Goal: Task Accomplishment & Management: Use online tool/utility

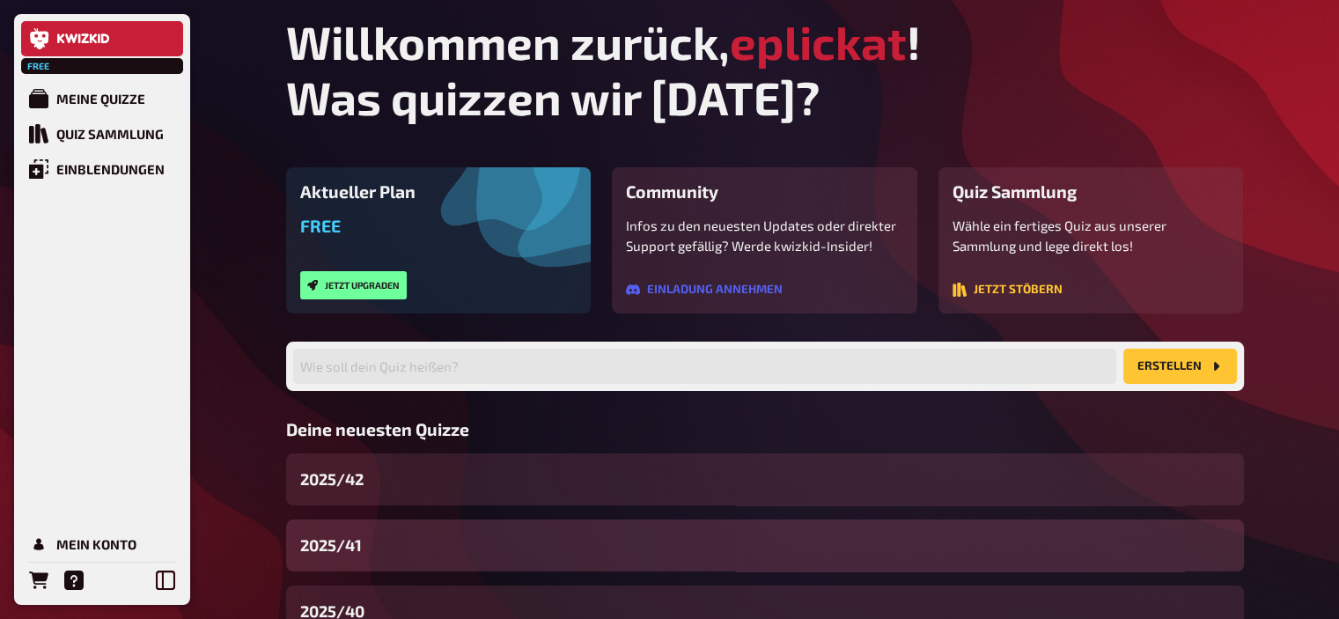
scroll to position [134, 0]
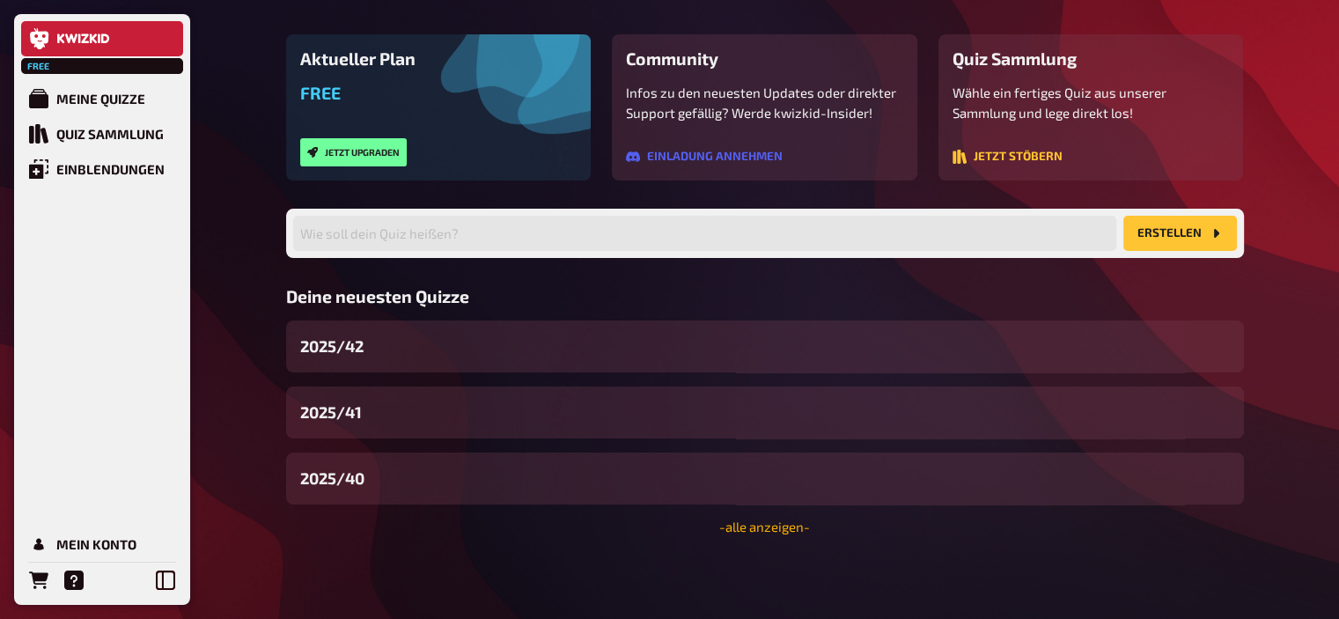
click at [760, 531] on link "- alle anzeigen -" at bounding box center [764, 526] width 91 height 16
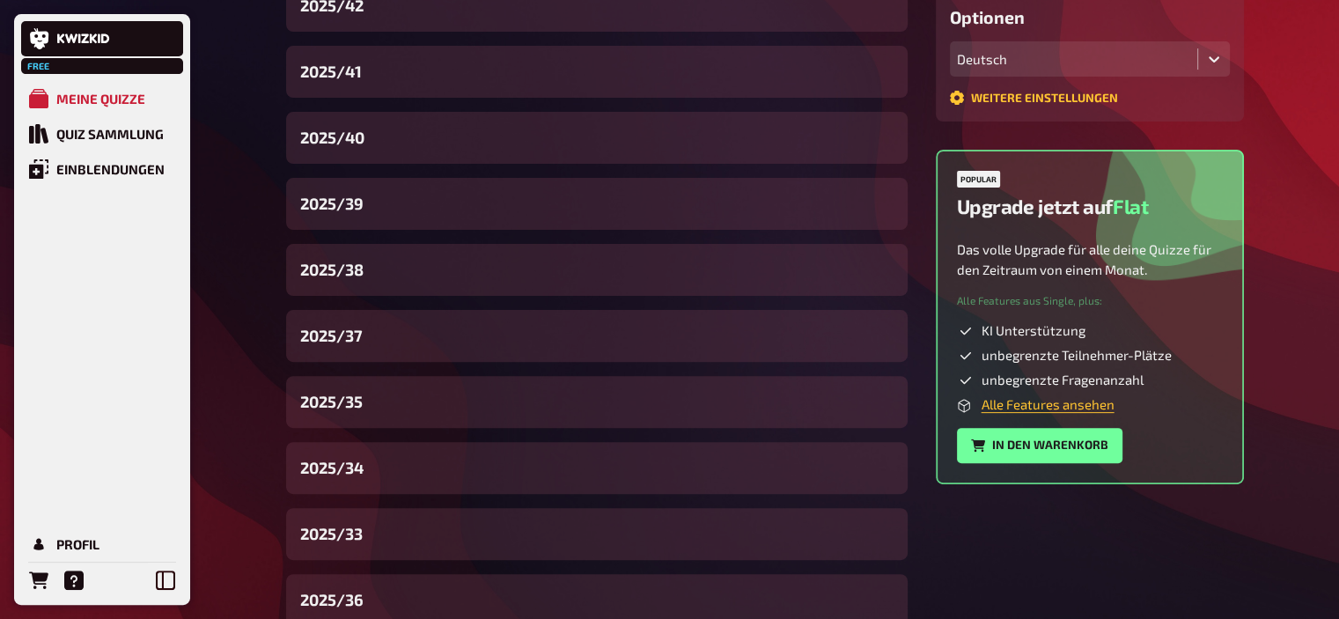
scroll to position [486, 0]
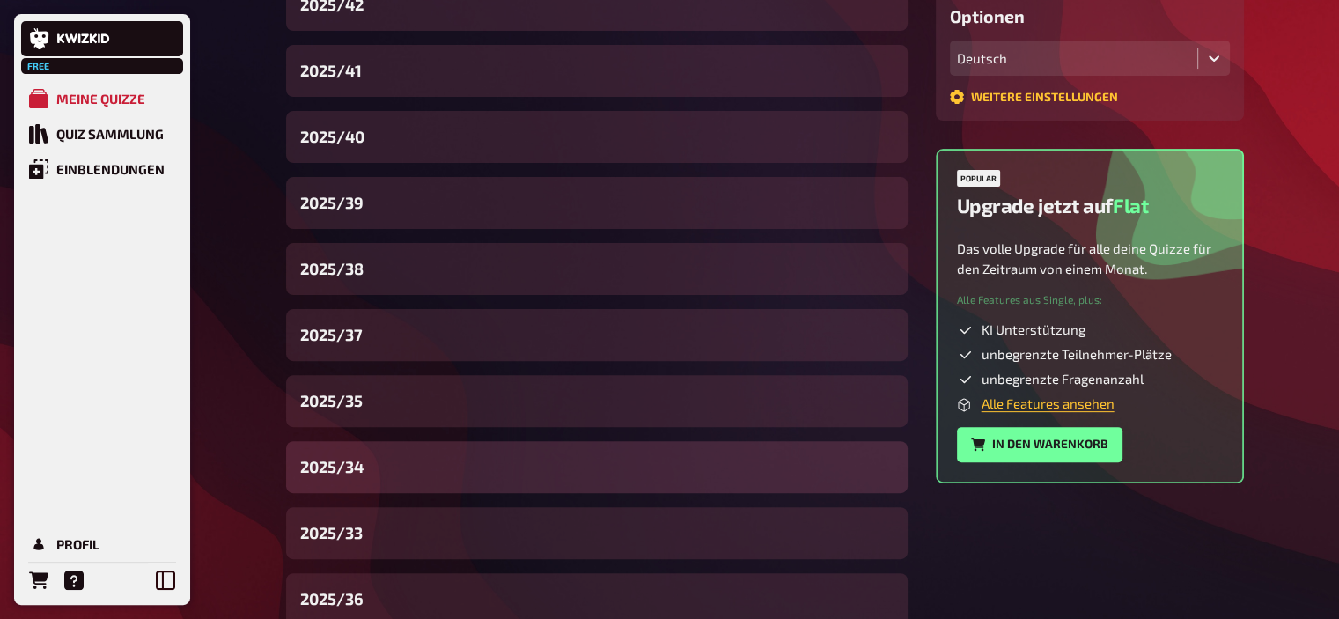
click at [412, 483] on div "2025/34" at bounding box center [596, 467] width 621 height 52
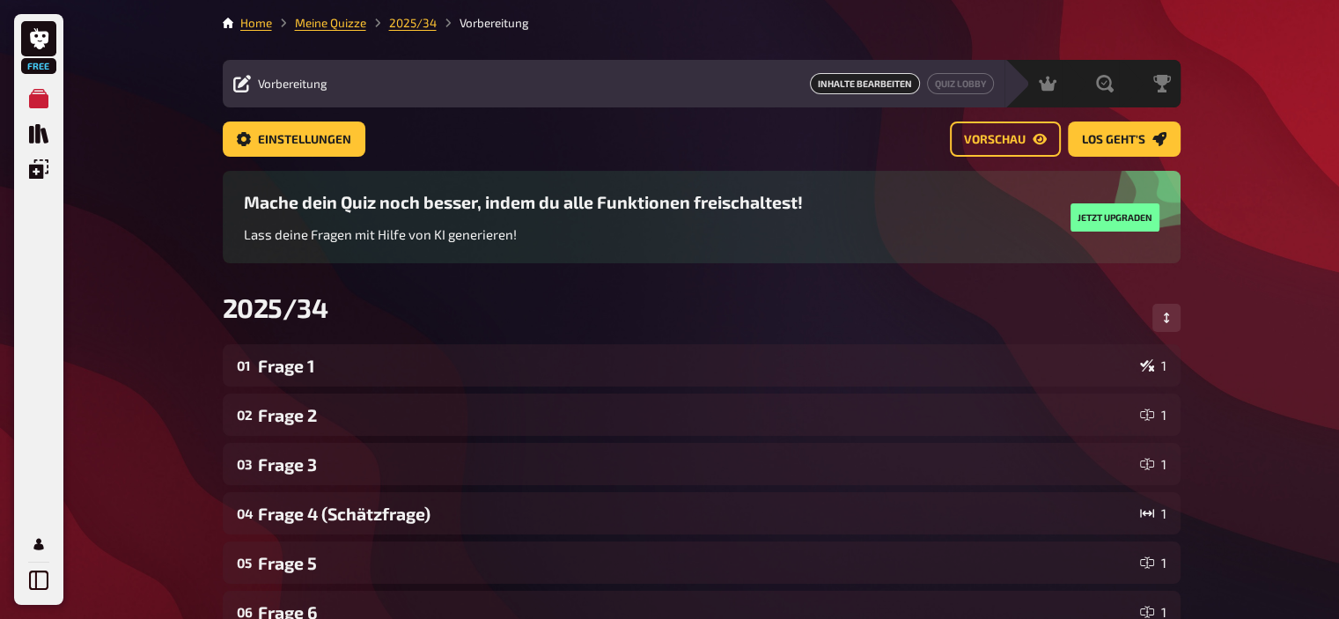
scroll to position [60, 0]
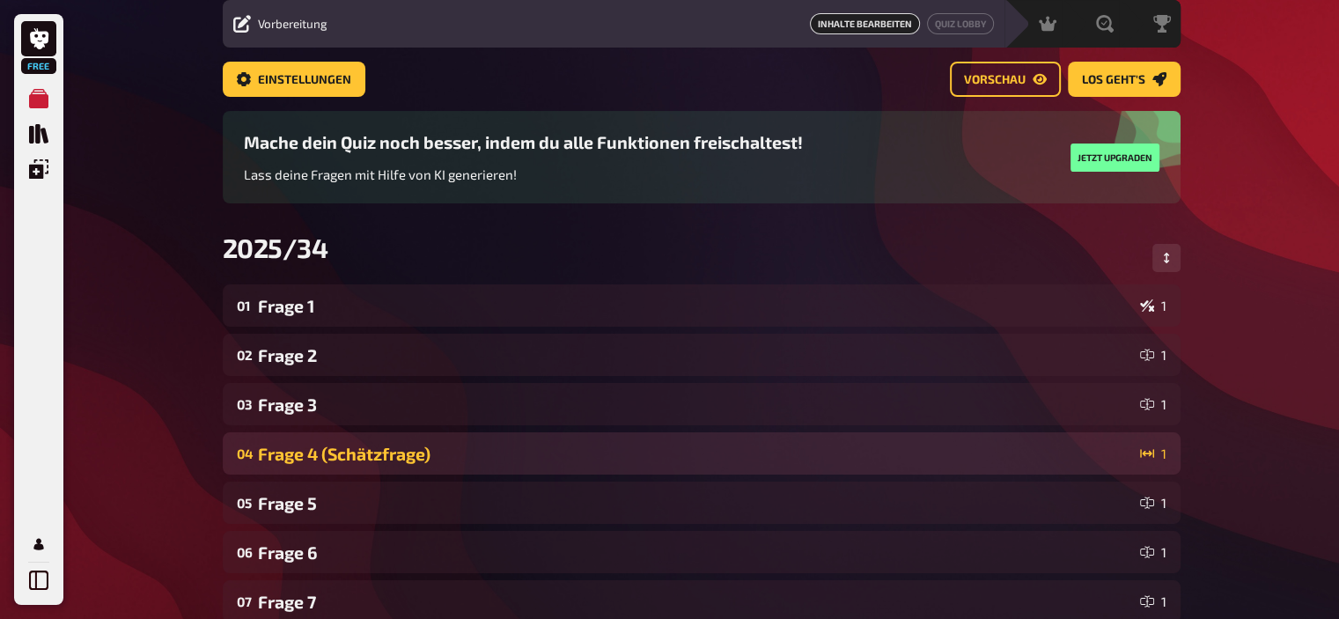
click at [381, 451] on div "Frage 4 (Schätzfrage)" at bounding box center [695, 454] width 875 height 20
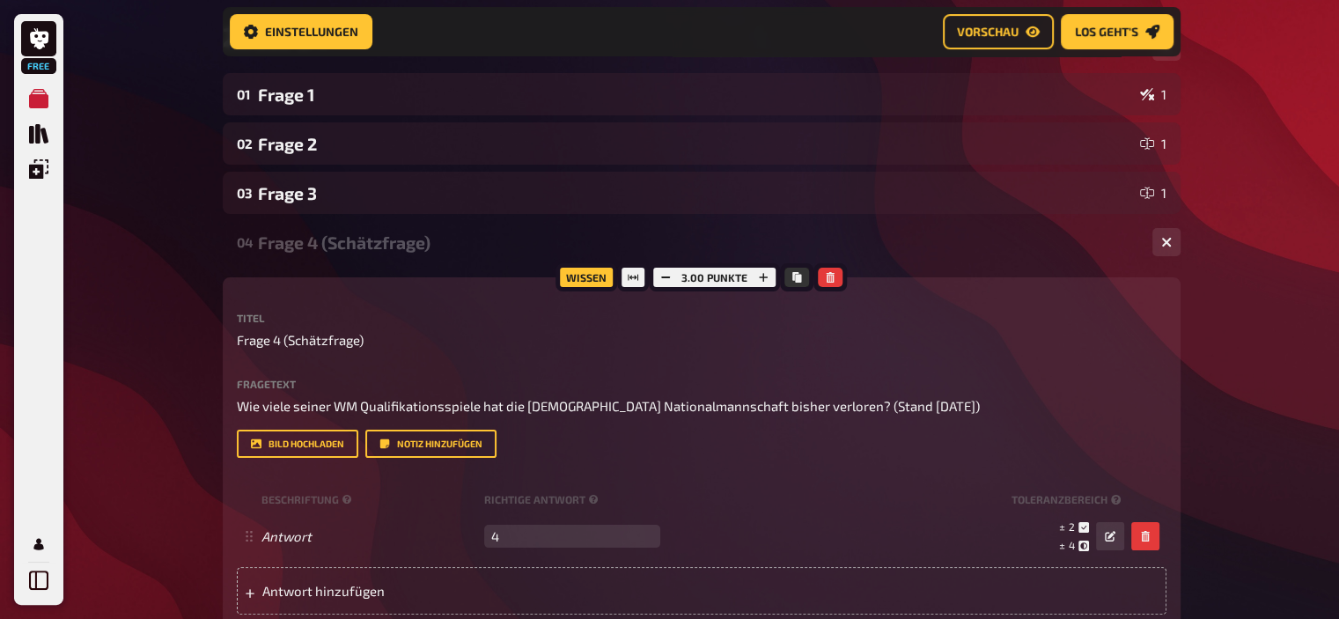
scroll to position [296, 0]
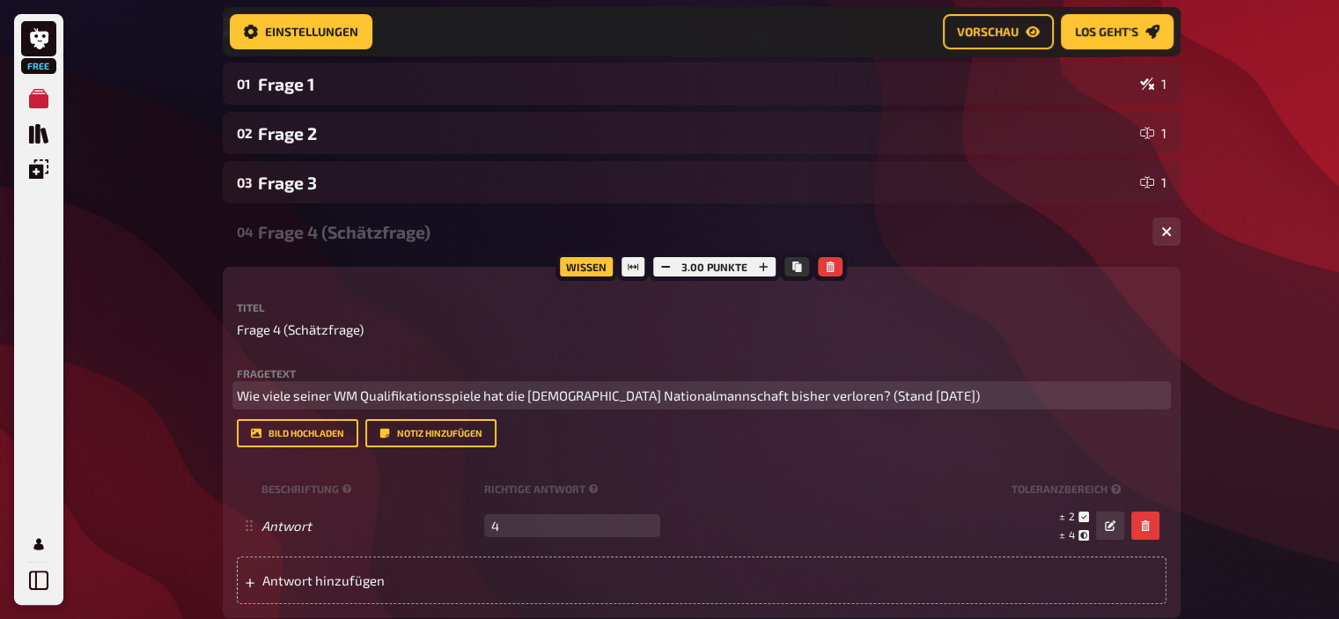
click at [961, 394] on p "Wie viele seiner WM Qualifikationsspiele hat die [DEMOGRAPHIC_DATA] Nationalman…" at bounding box center [701, 395] width 929 height 20
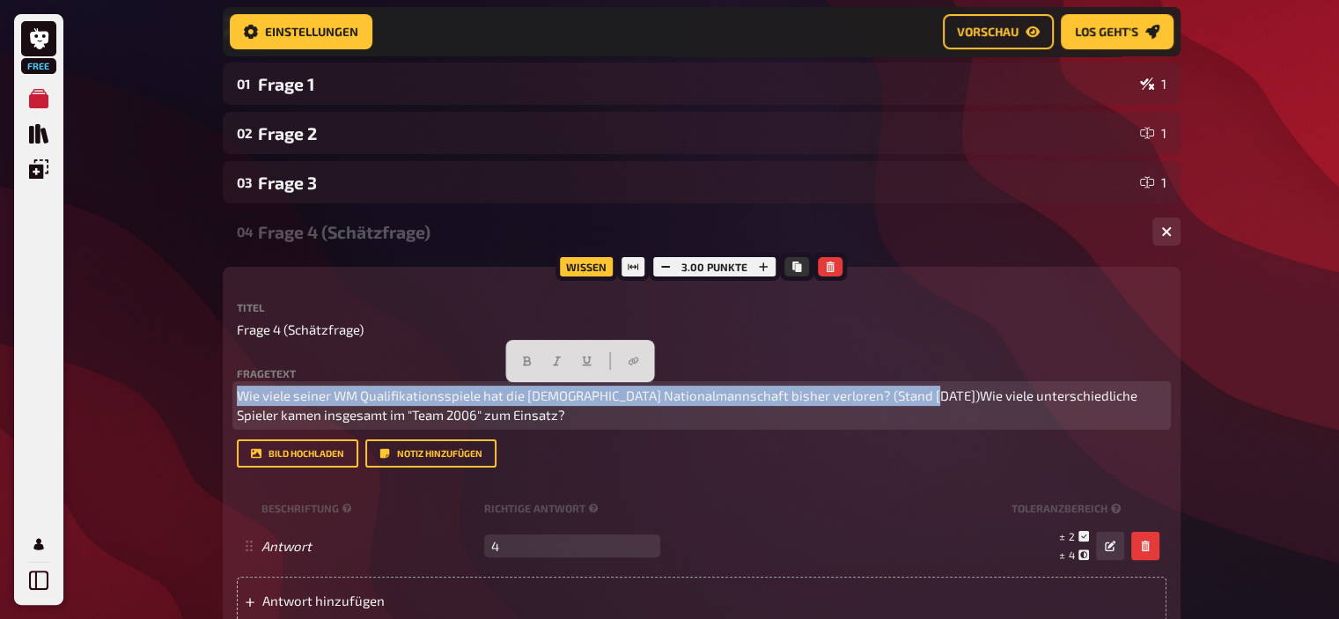
drag, startPoint x: 923, startPoint y: 396, endPoint x: 218, endPoint y: 348, distance: 706.6
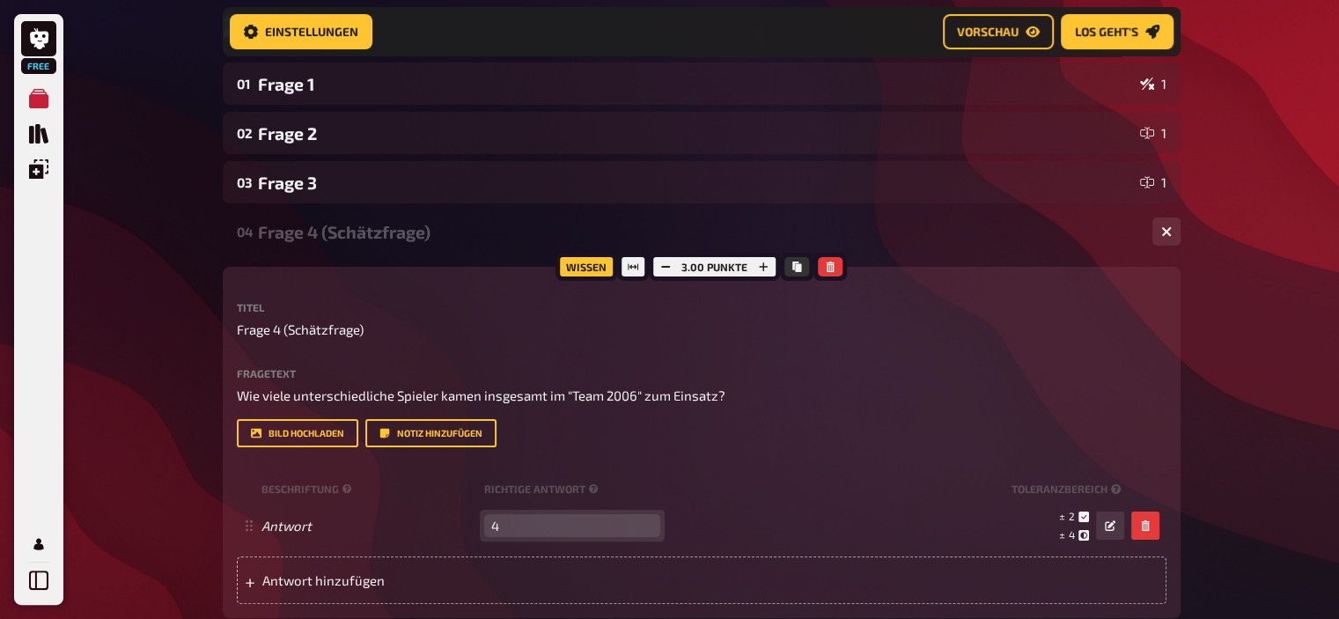
drag, startPoint x: 525, startPoint y: 521, endPoint x: 411, endPoint y: 474, distance: 123.6
click at [411, 474] on div "Titel Frage 4 (Schätzfrage) Fragetext Wie viele unterschiedliche Spieler kamen …" at bounding box center [701, 453] width 929 height 302
type input "73"
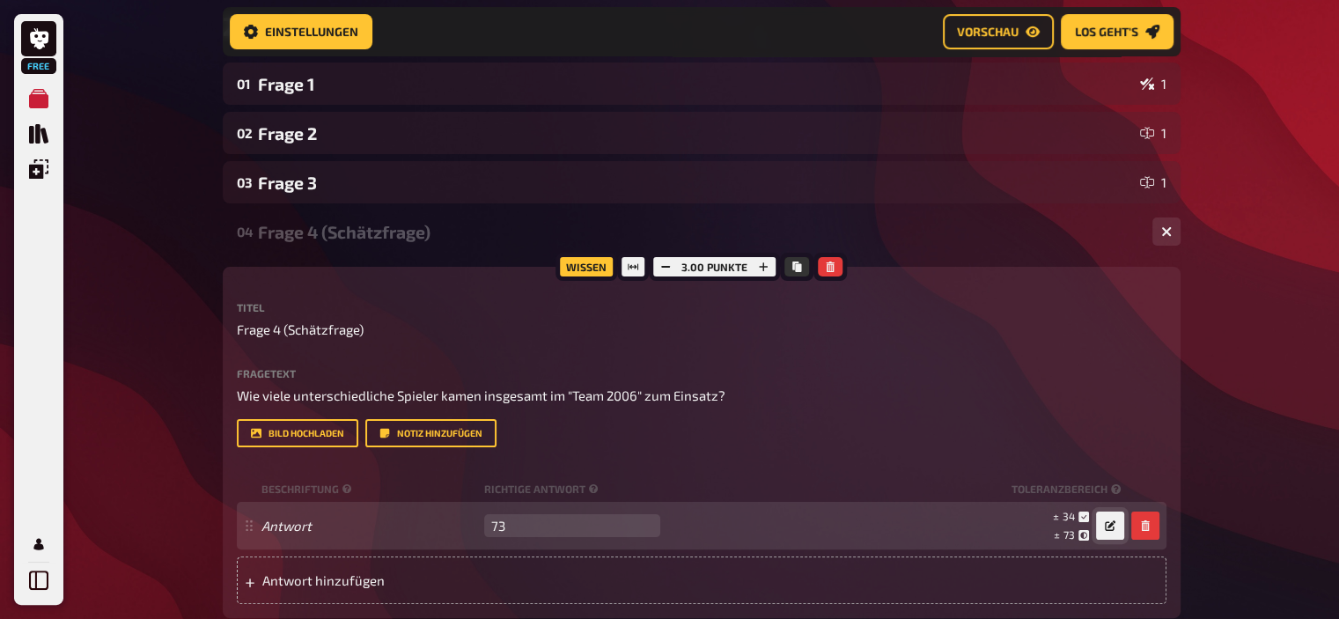
click at [1116, 527] on button "button" at bounding box center [1110, 525] width 28 height 28
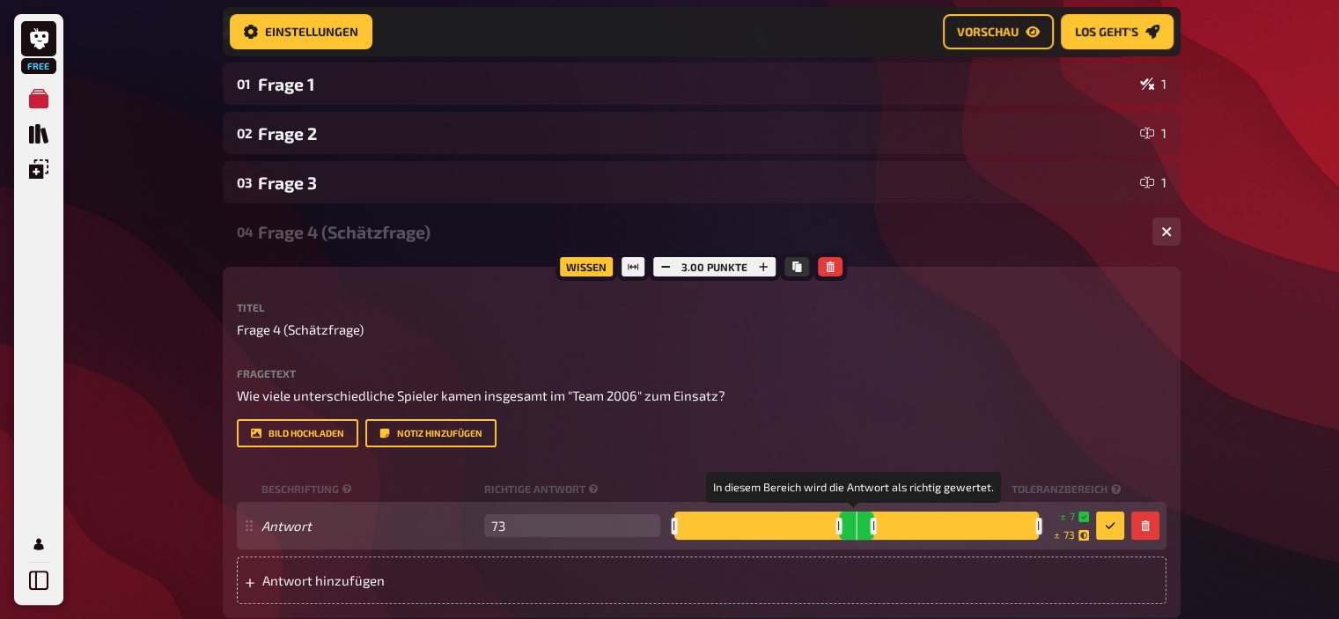
drag, startPoint x: 942, startPoint y: 520, endPoint x: 870, endPoint y: 530, distance: 71.9
click at [870, 530] on div at bounding box center [873, 526] width 6 height 17
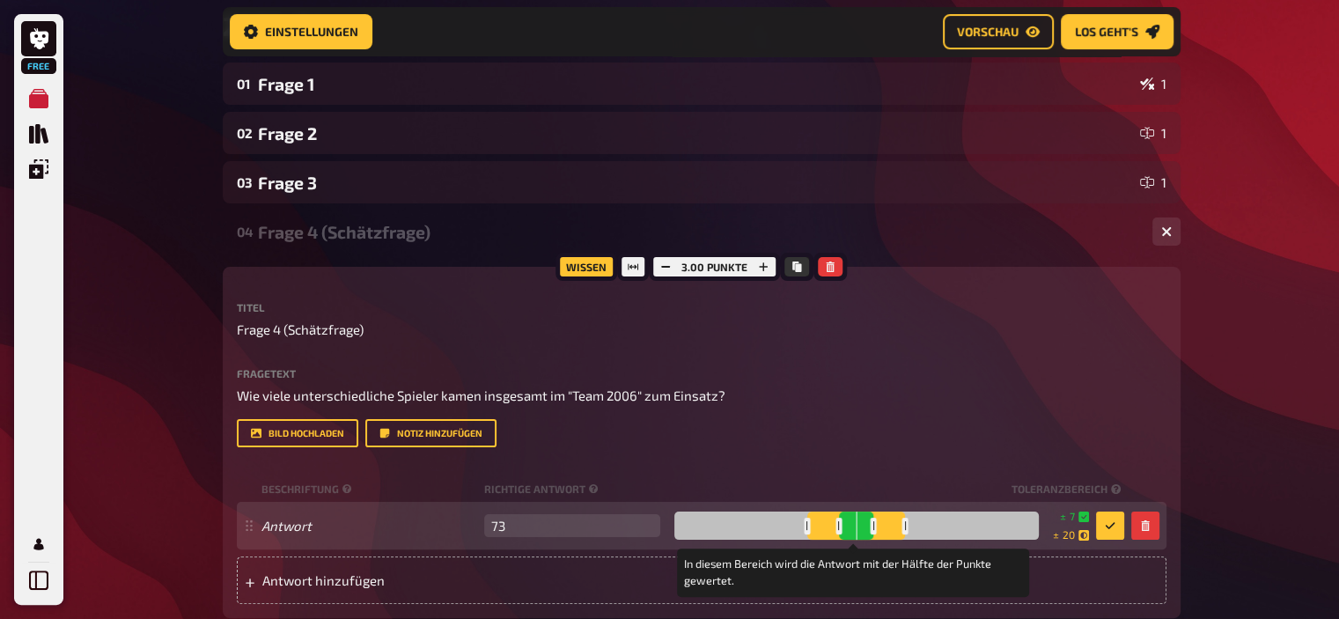
drag, startPoint x: 1039, startPoint y: 528, endPoint x: 903, endPoint y: 527, distance: 135.5
click at [903, 527] on div at bounding box center [905, 526] width 6 height 17
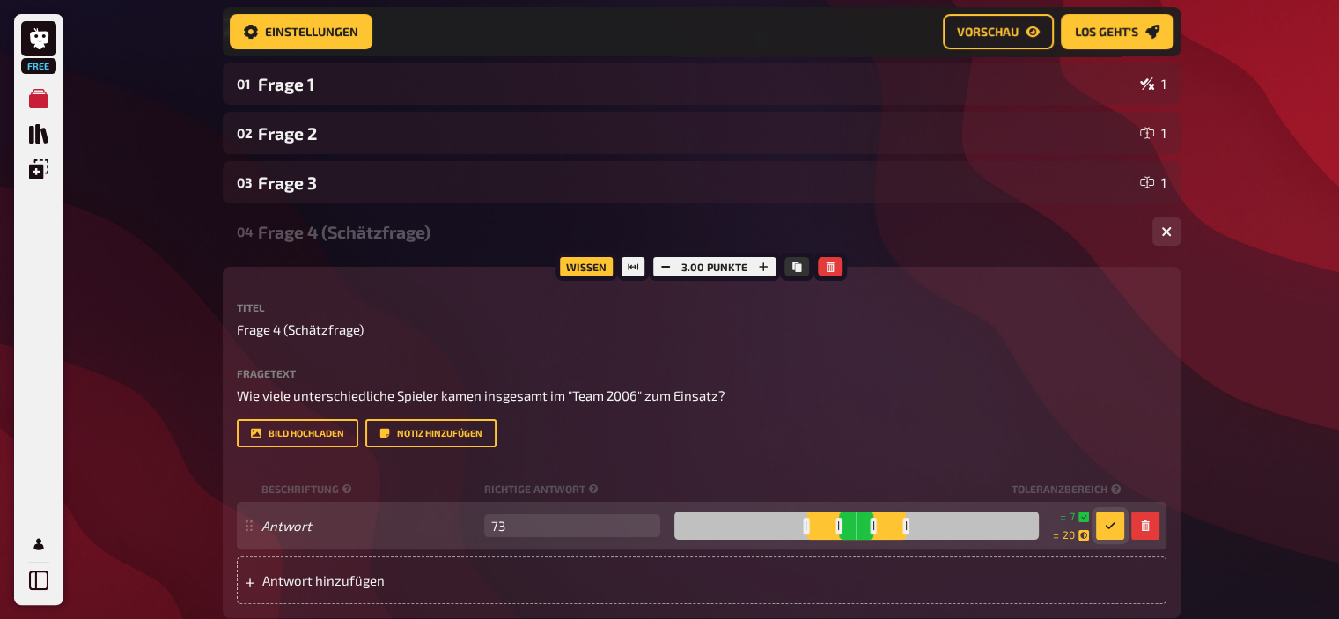
click at [1116, 527] on button "button" at bounding box center [1110, 525] width 28 height 28
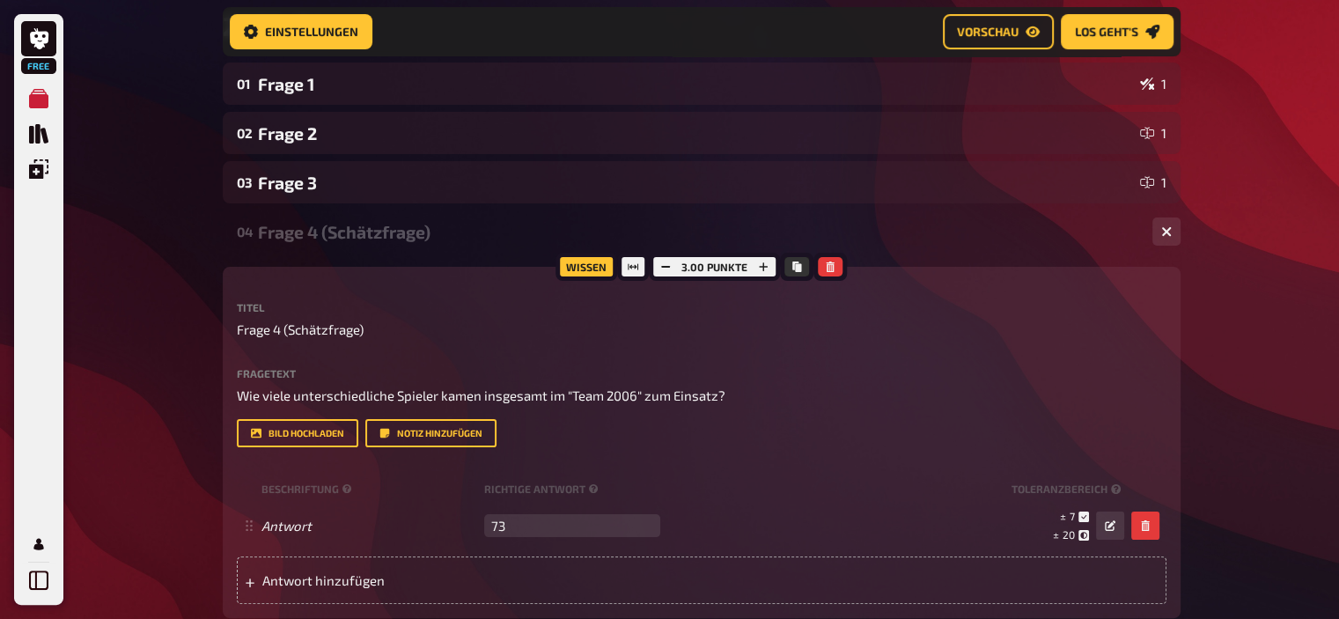
click at [356, 224] on div "Frage 4 (Schätzfrage)" at bounding box center [698, 232] width 880 height 20
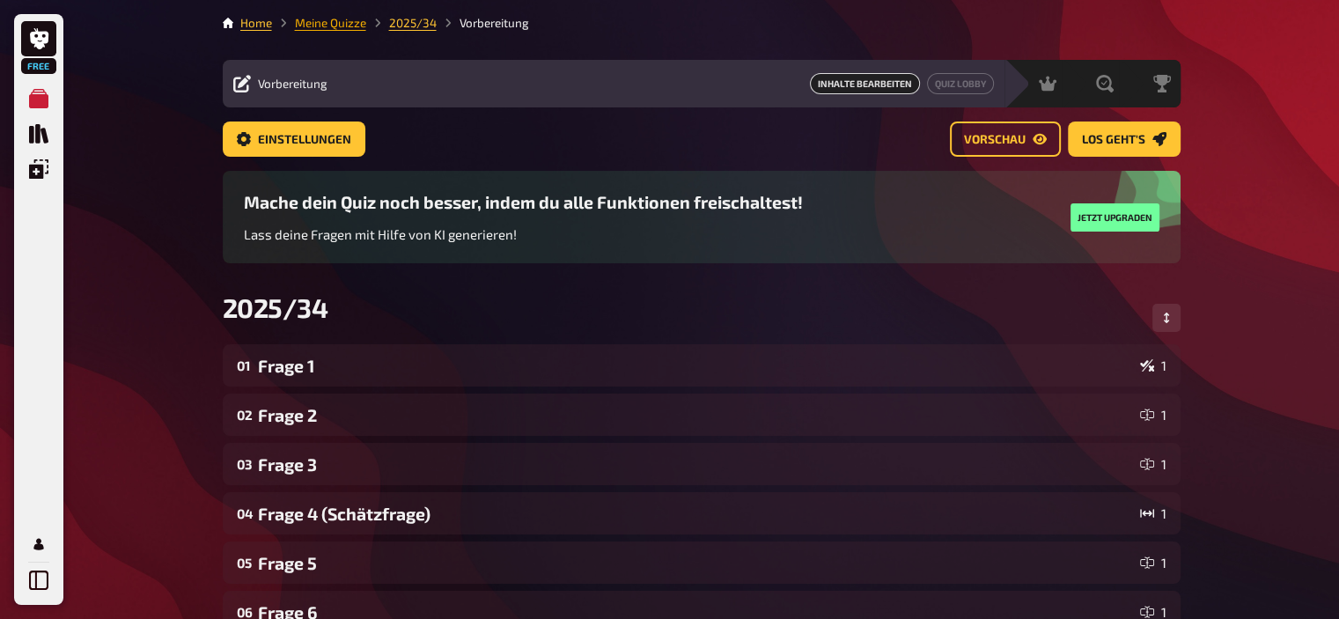
click at [333, 24] on link "Meine Quizze" at bounding box center [330, 23] width 71 height 14
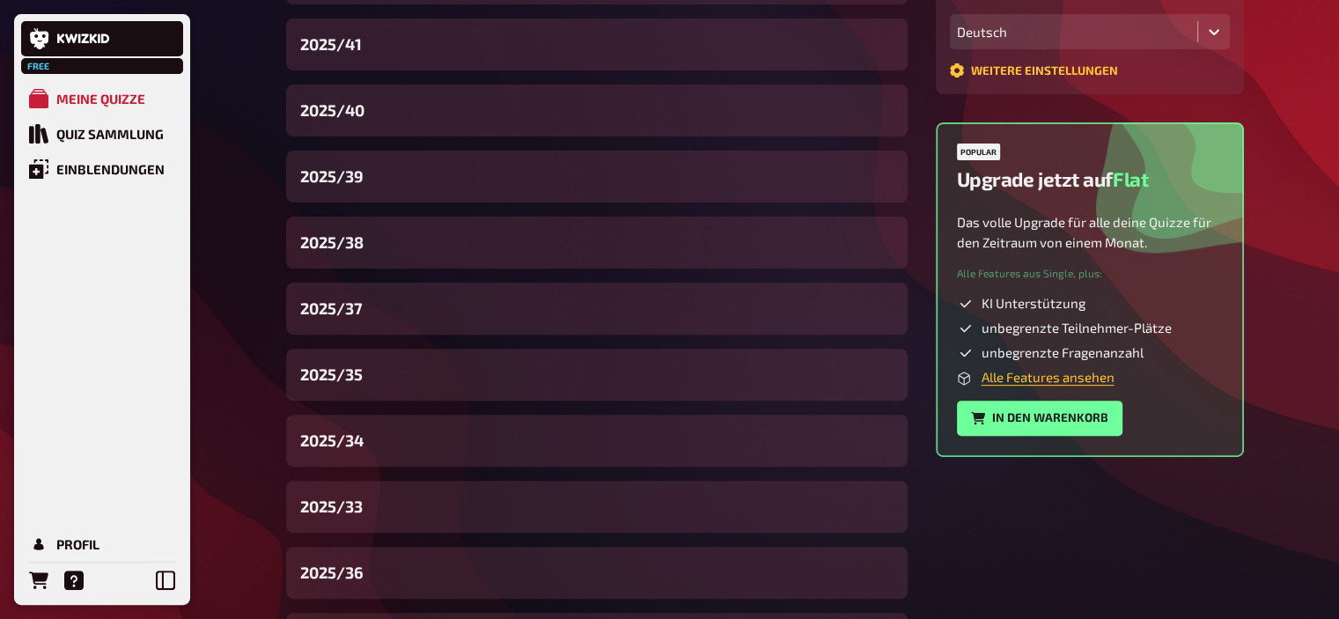
scroll to position [513, 0]
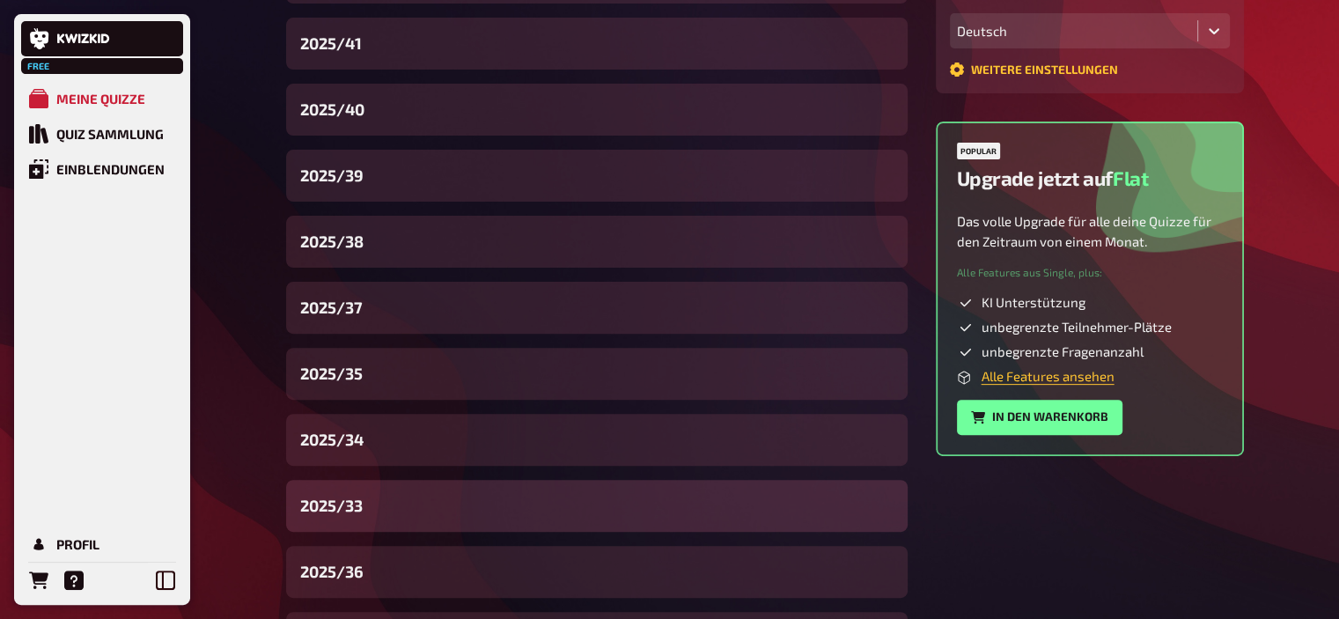
click at [352, 510] on span "2025/33" at bounding box center [331, 506] width 62 height 24
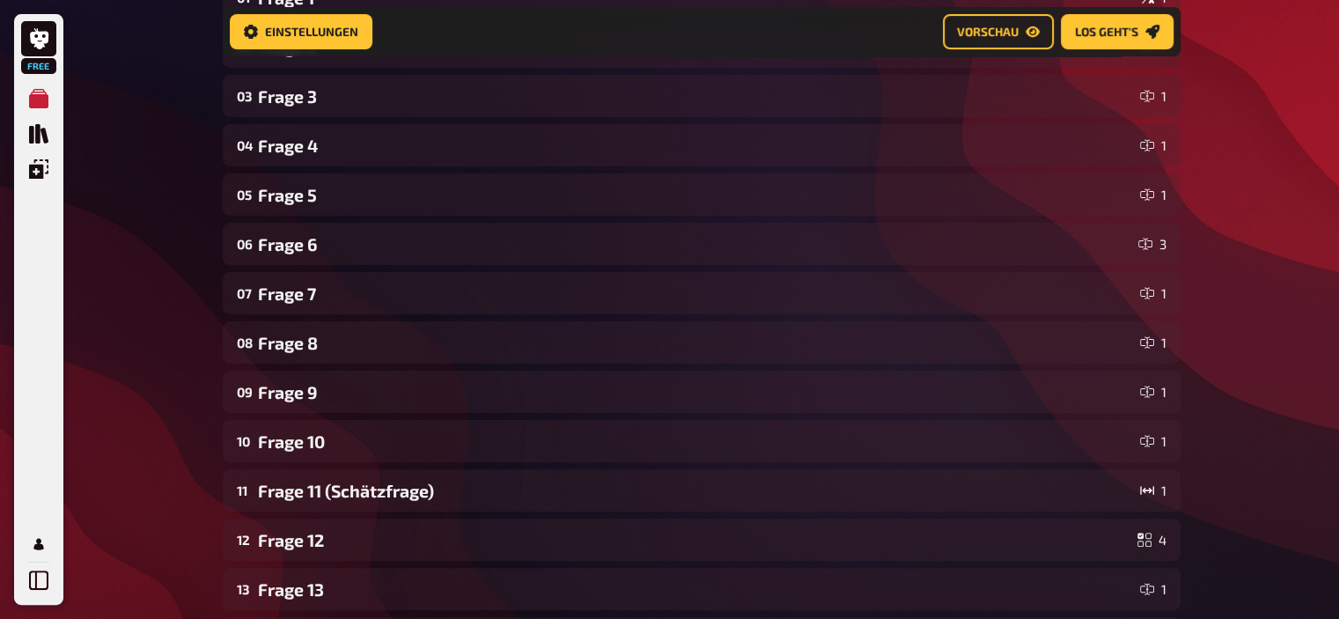
scroll to position [389, 0]
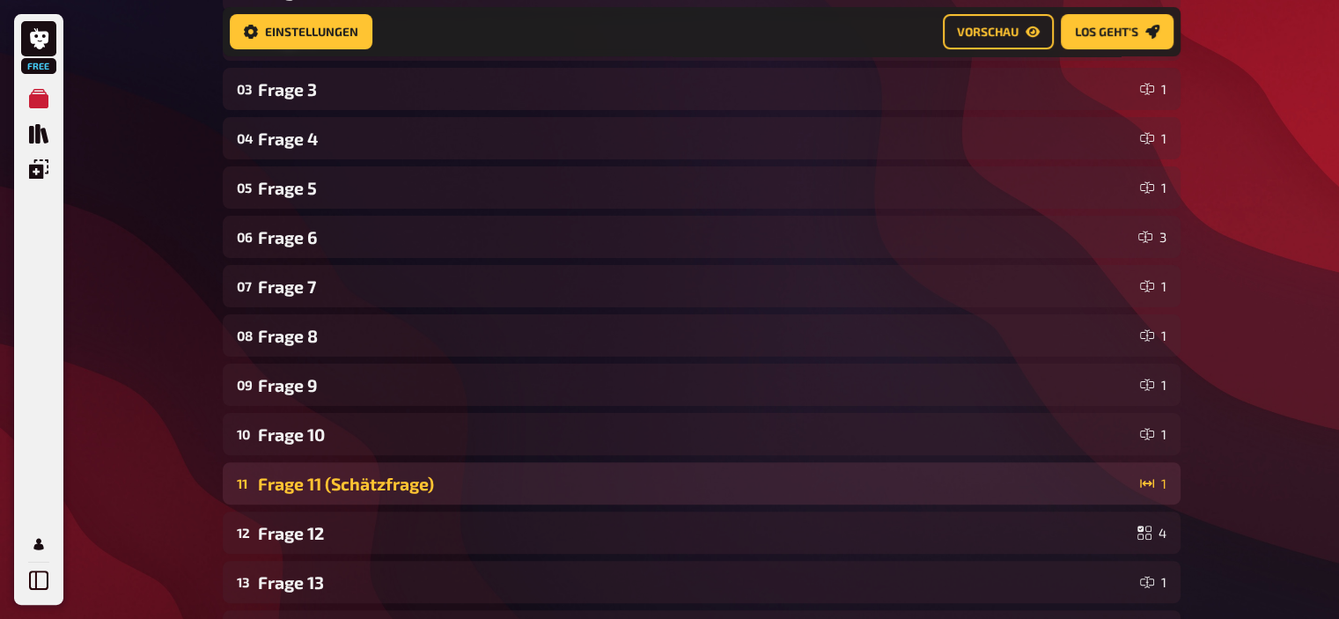
click at [364, 481] on div "Frage 11 (Schätzfrage)" at bounding box center [695, 484] width 875 height 20
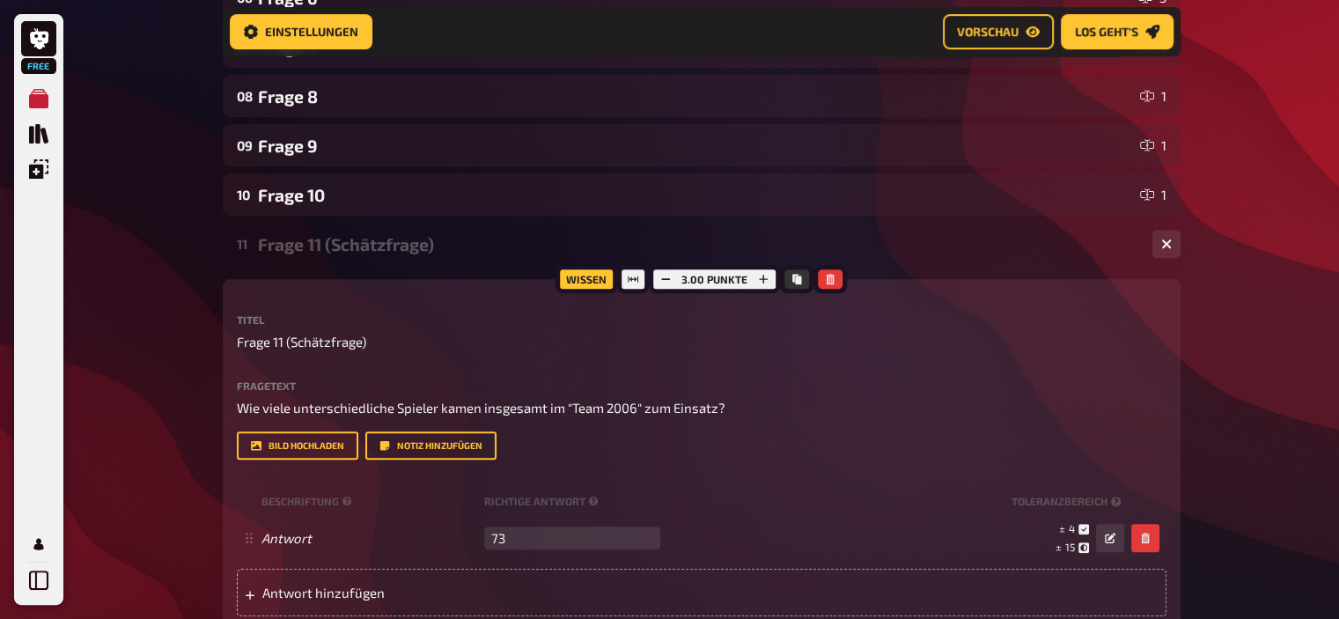
scroll to position [648, 0]
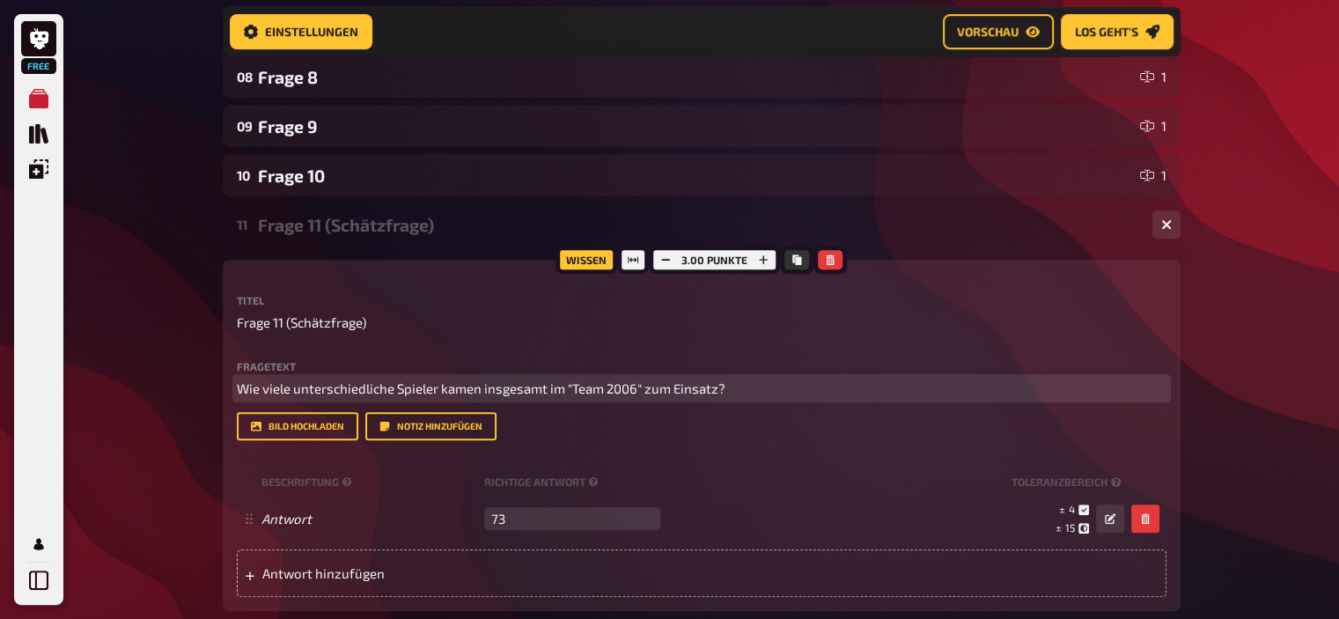
click at [581, 389] on span "Wie viele unterschiedliche Spieler kamen insgesamt im "Team 2006" zum Einsatz?" at bounding box center [481, 388] width 488 height 16
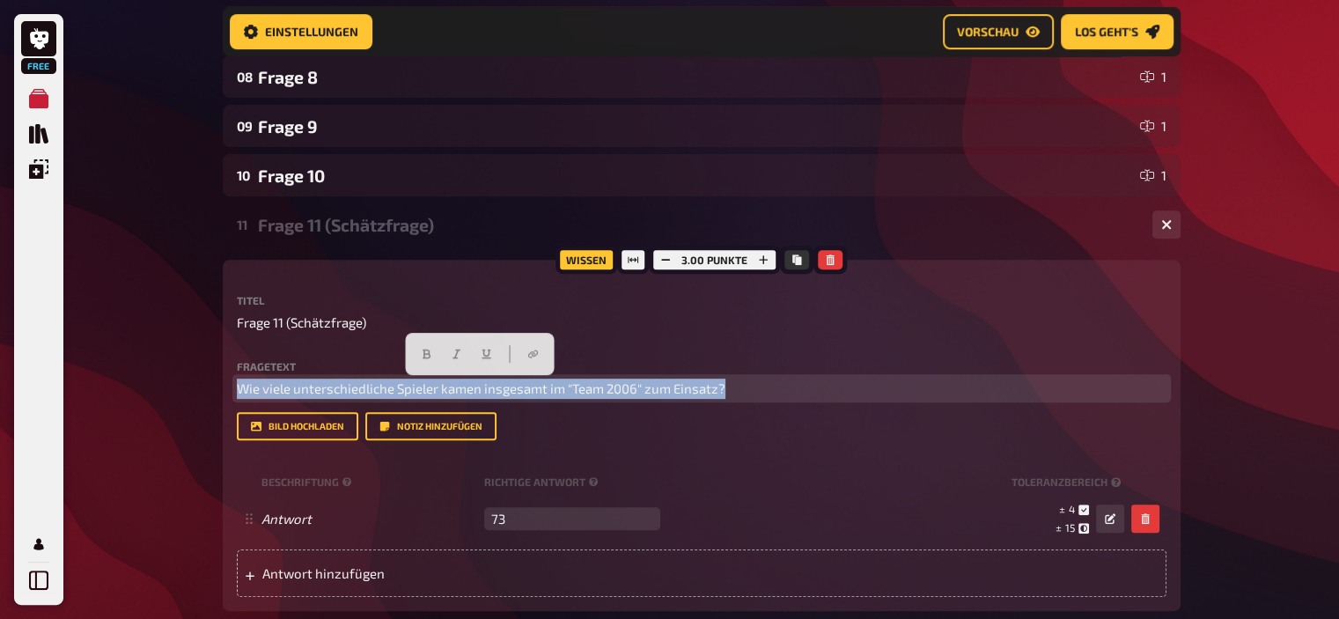
click at [581, 389] on span "Wie viele unterschiedliche Spieler kamen insgesamt im "Team 2006" zum Einsatz?" at bounding box center [481, 388] width 488 height 16
copy span "Wie viele unterschiedliche Spieler kamen insgesamt im "Team 2006" zum Einsatz?"
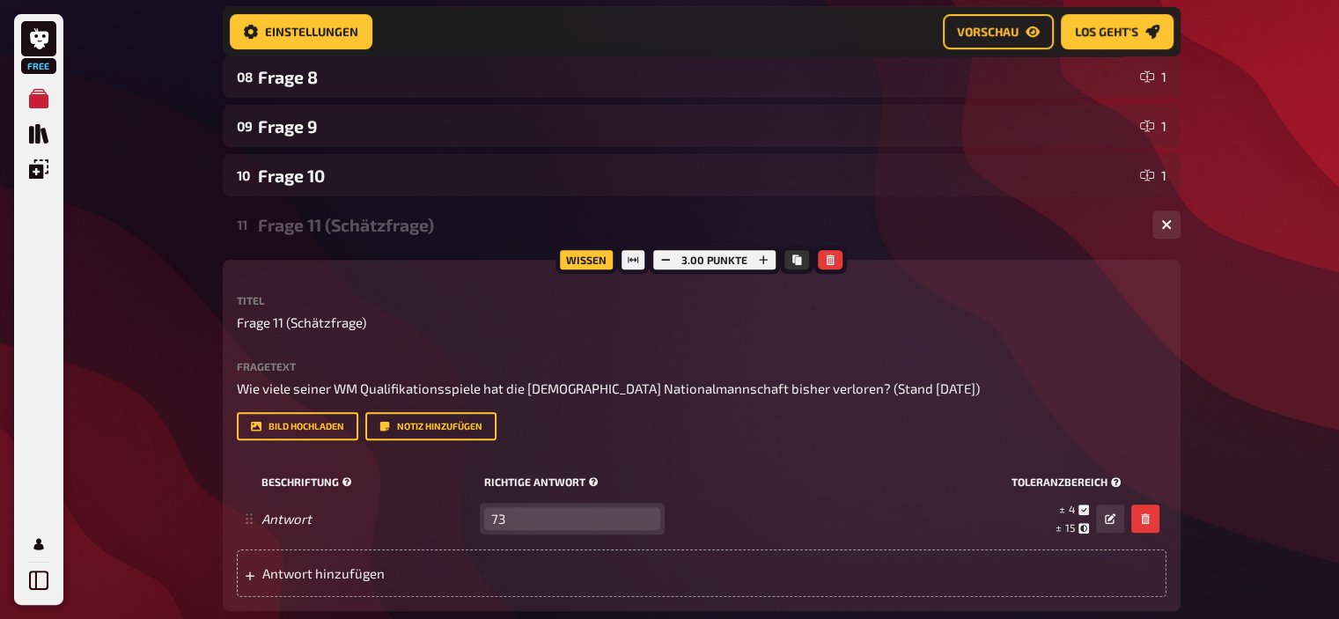
drag, startPoint x: 535, startPoint y: 515, endPoint x: 376, endPoint y: 485, distance: 162.1
click at [376, 485] on div "Beschriftung Richtige Antwort Toleranzbereich Antwort 73 leer ± 4 ± 15 ± 73 To …" at bounding box center [701, 532] width 929 height 128
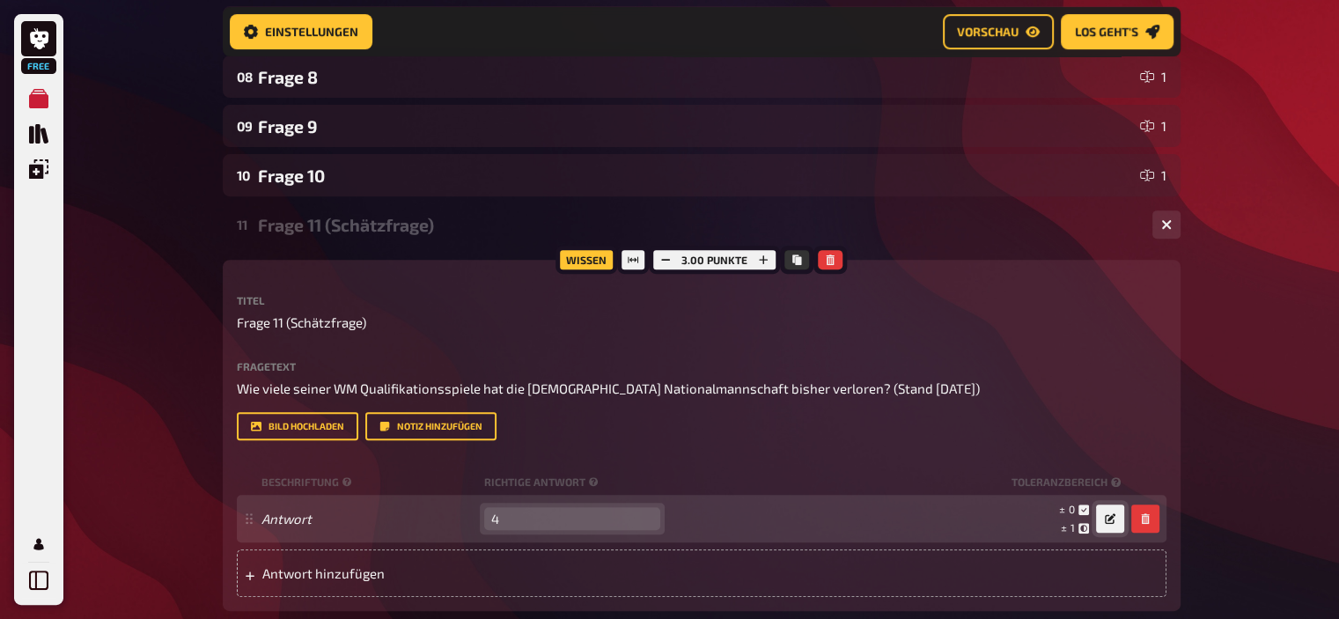
type input "4"
click at [1114, 519] on button "button" at bounding box center [1110, 518] width 28 height 28
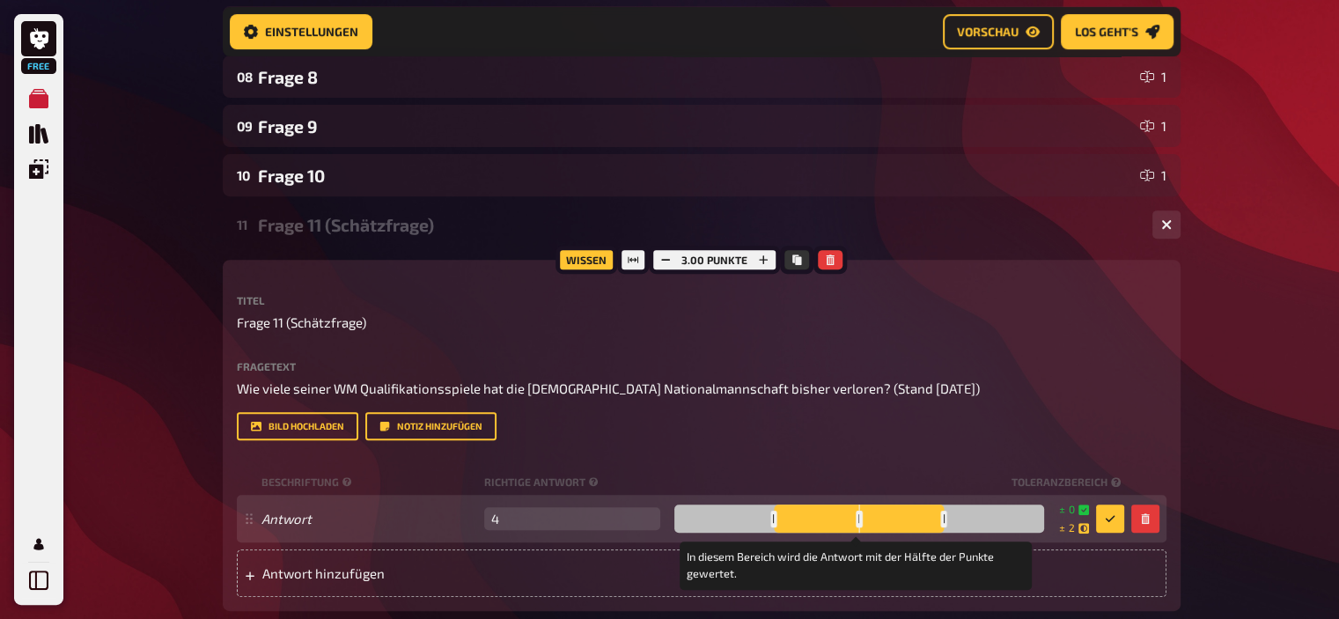
drag, startPoint x: 901, startPoint y: 519, endPoint x: 942, endPoint y: 520, distance: 40.5
click at [942, 520] on div at bounding box center [944, 518] width 6 height 17
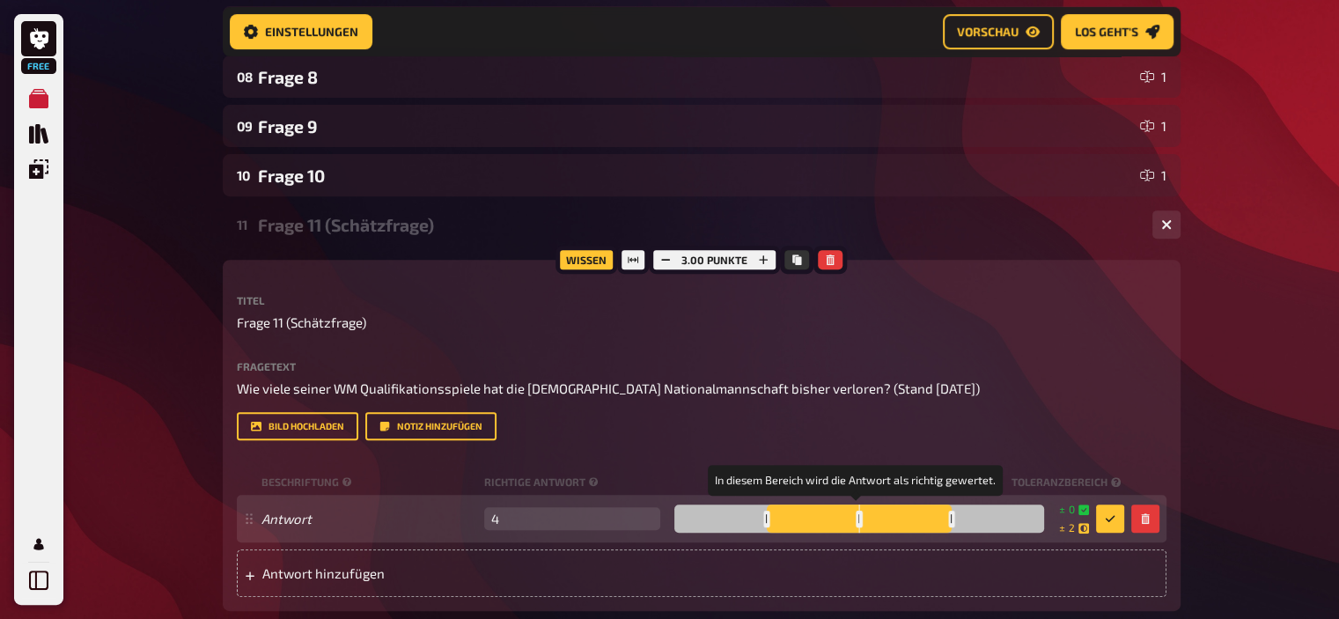
click at [855, 517] on div at bounding box center [859, 518] width 370 height 28
drag, startPoint x: 856, startPoint y: 518, endPoint x: 908, endPoint y: 525, distance: 52.4
click at [908, 525] on div at bounding box center [910, 518] width 6 height 17
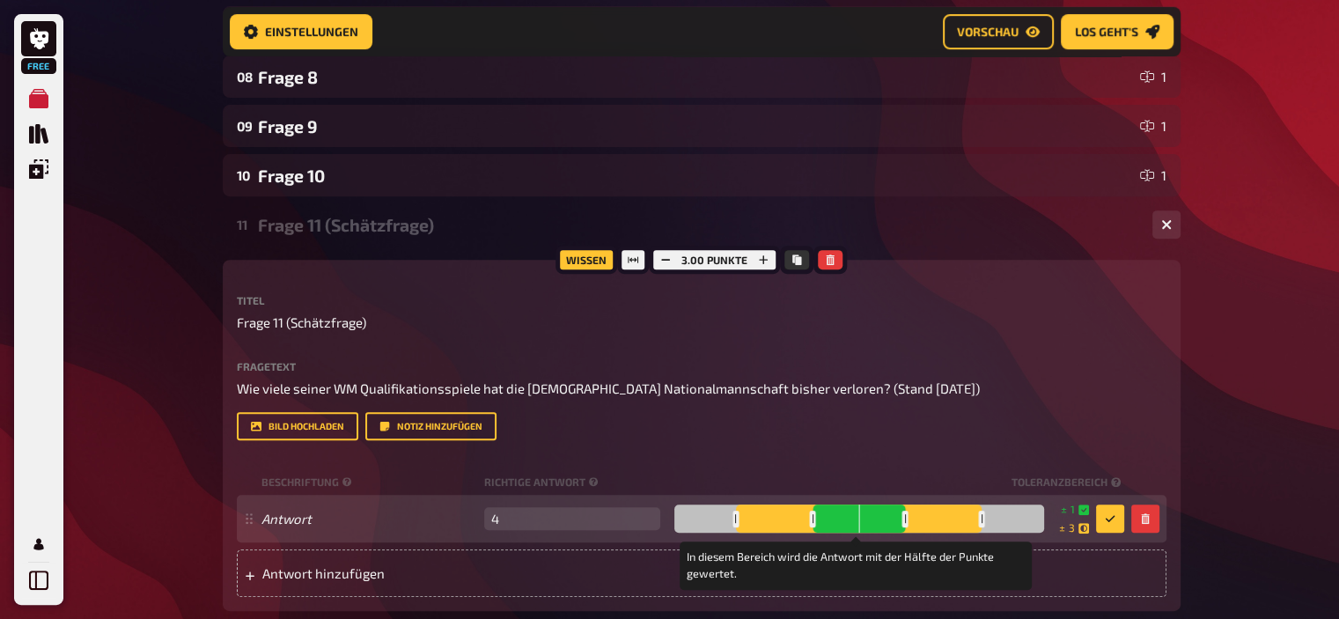
drag, startPoint x: 951, startPoint y: 518, endPoint x: 982, endPoint y: 518, distance: 30.8
click at [982, 518] on div at bounding box center [982, 518] width 6 height 17
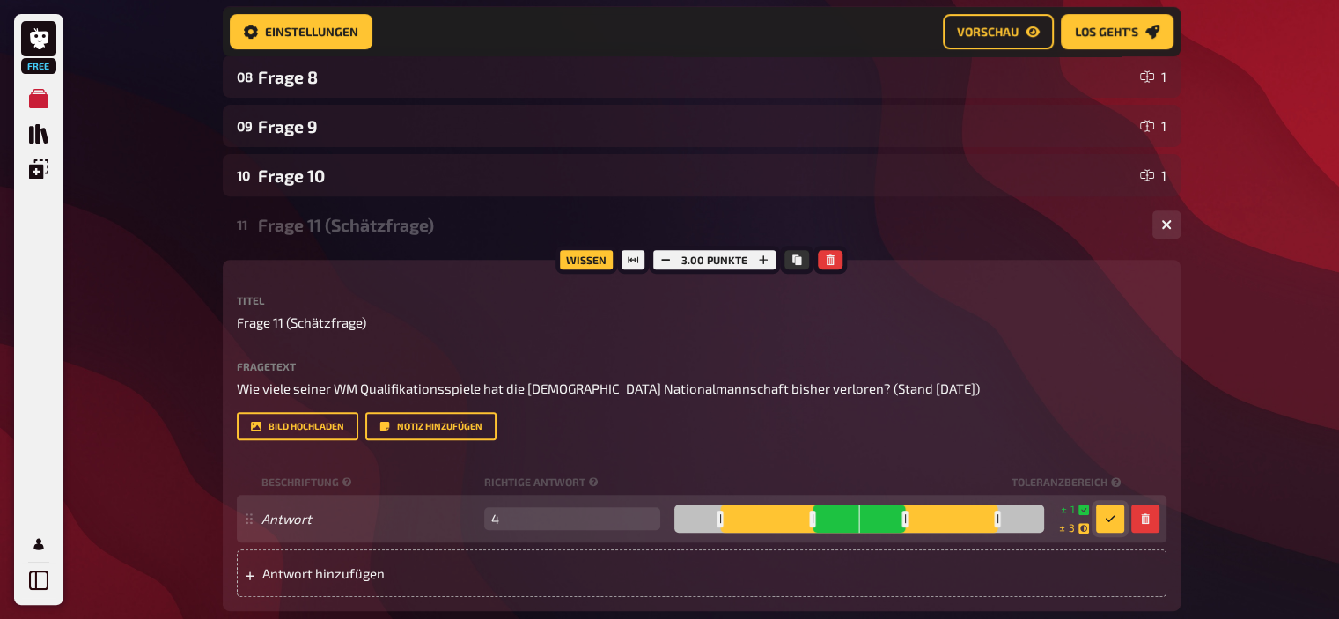
click at [1108, 509] on button "button" at bounding box center [1110, 518] width 28 height 28
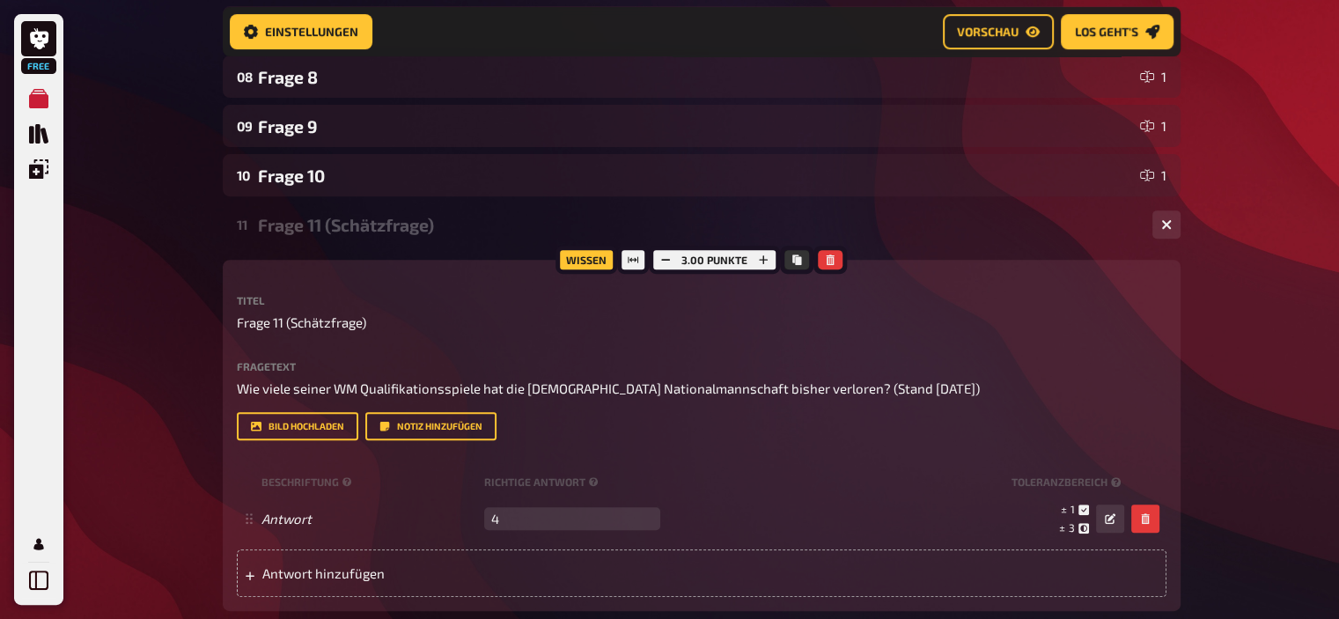
click at [356, 226] on div "Frage 11 (Schätzfrage)" at bounding box center [698, 225] width 880 height 20
